Goal: Task Accomplishment & Management: Manage account settings

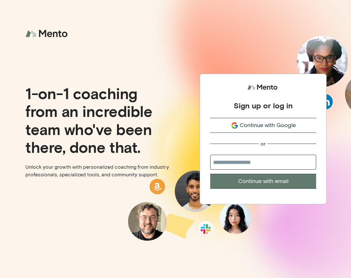
click at [244, 125] on span "Continue with Google" at bounding box center [268, 125] width 56 height 9
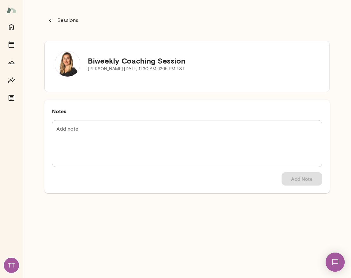
click at [98, 146] on textarea "Add note" at bounding box center [186, 143] width 261 height 36
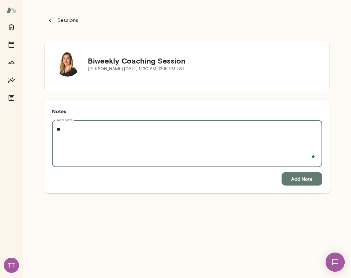
type textarea "*"
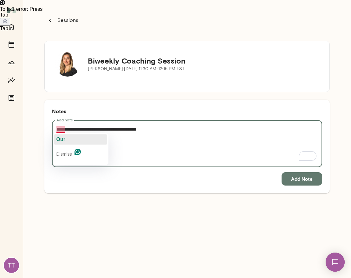
click at [68, 141] on button "Our" at bounding box center [80, 139] width 53 height 10
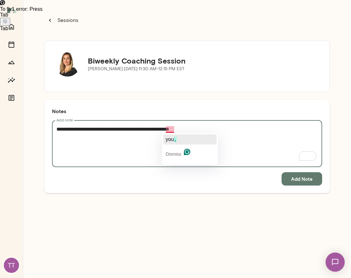
click at [179, 141] on button "you ," at bounding box center [189, 139] width 53 height 10
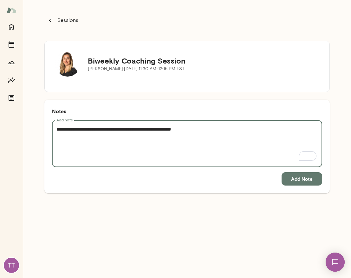
type textarea "**********"
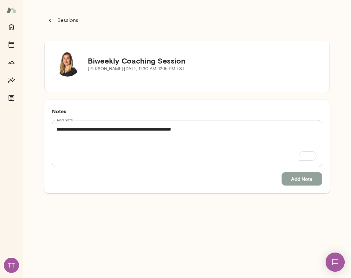
click at [315, 182] on button "Add Note" at bounding box center [302, 178] width 41 height 13
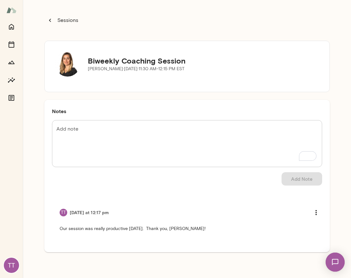
click at [48, 23] on icon "button" at bounding box center [50, 20] width 7 height 7
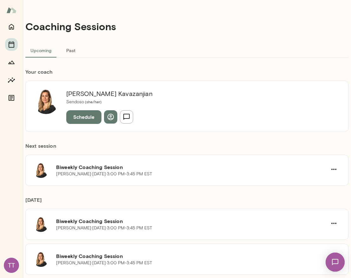
click at [69, 49] on button "Past" at bounding box center [70, 50] width 29 height 15
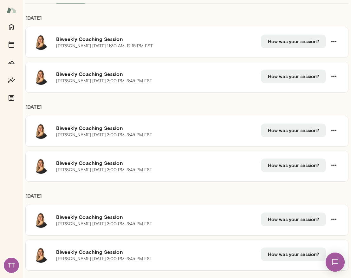
scroll to position [57, 0]
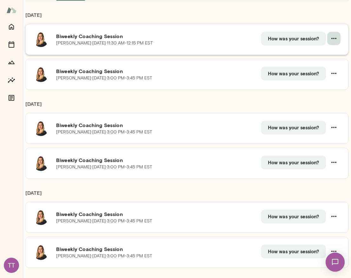
click at [330, 41] on icon "button" at bounding box center [334, 39] width 8 height 8
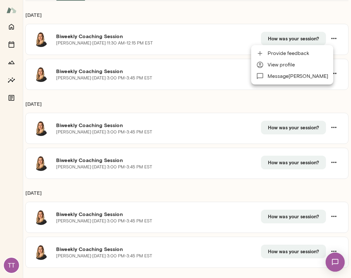
click at [115, 1] on div at bounding box center [175, 139] width 351 height 278
